Goal: Find specific page/section: Find specific page/section

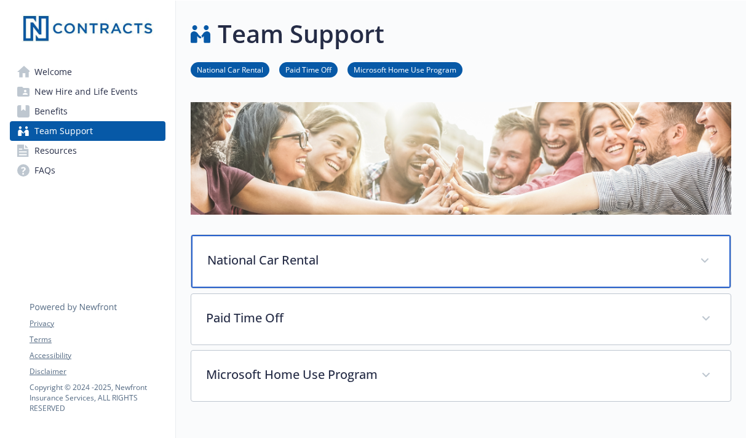
click at [707, 261] on icon at bounding box center [704, 260] width 7 height 5
